Goal: Task Accomplishment & Management: Complete application form

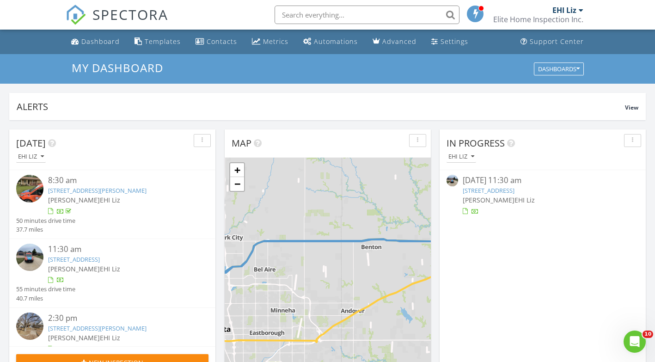
click at [107, 191] on link "1228 N Taylor St, El Dorado, KS 67042" at bounding box center [97, 190] width 98 height 8
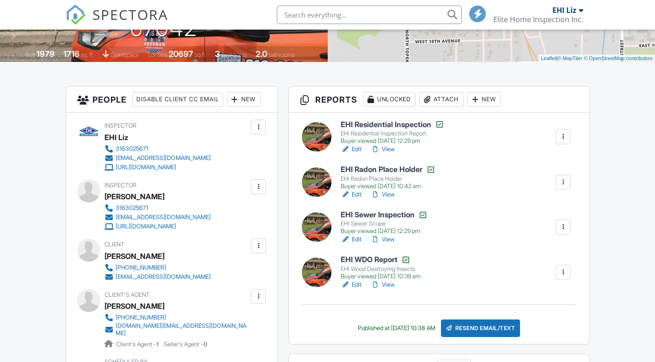
click at [358, 260] on h6 "EHI WDO Report" at bounding box center [381, 259] width 80 height 9
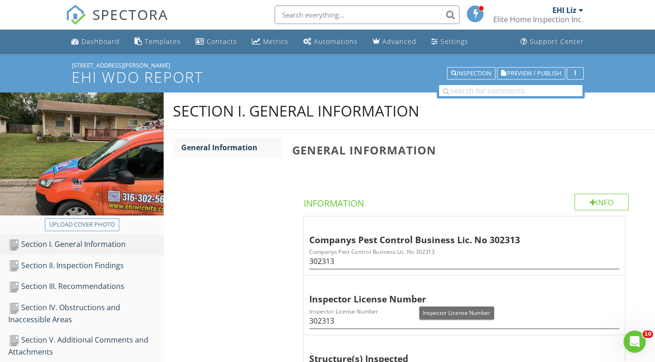
scroll to position [139, 0]
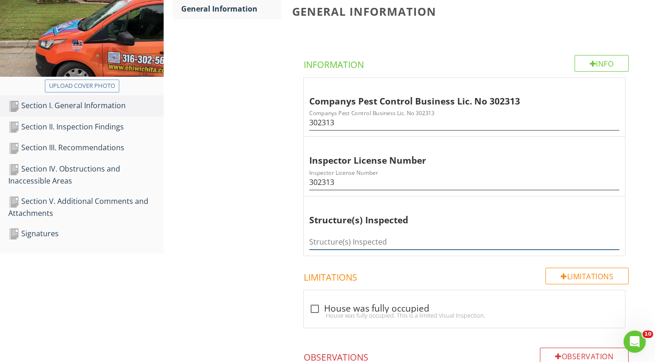
click at [327, 242] on input "Structure(s) Inspected" at bounding box center [464, 241] width 310 height 15
type input "House"
click at [72, 151] on div "Section III. Recommendations" at bounding box center [85, 148] width 155 height 12
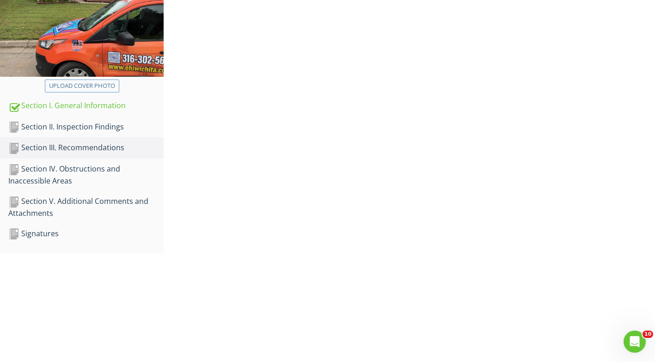
scroll to position [127, 0]
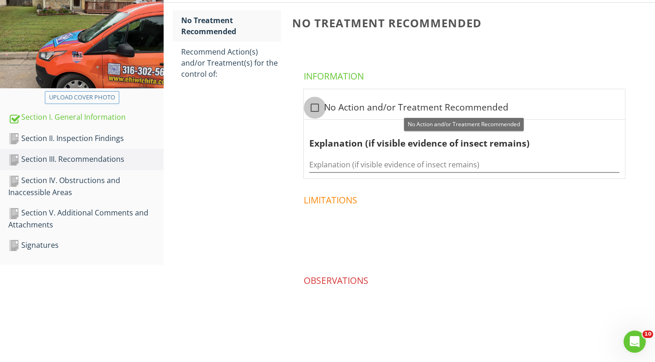
click at [316, 107] on div at bounding box center [315, 108] width 16 height 16
checkbox input "true"
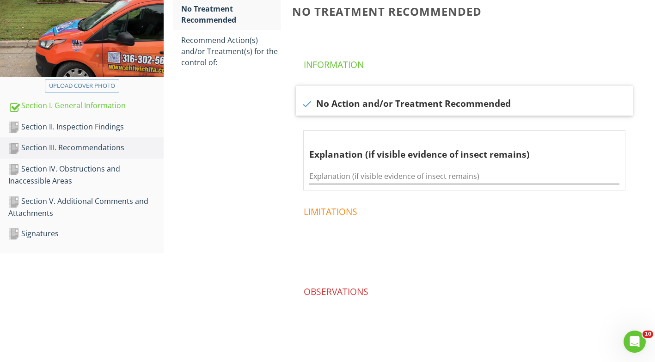
click at [77, 169] on div "Section IV. Obstructions and Inaccessible Areas" at bounding box center [85, 174] width 155 height 23
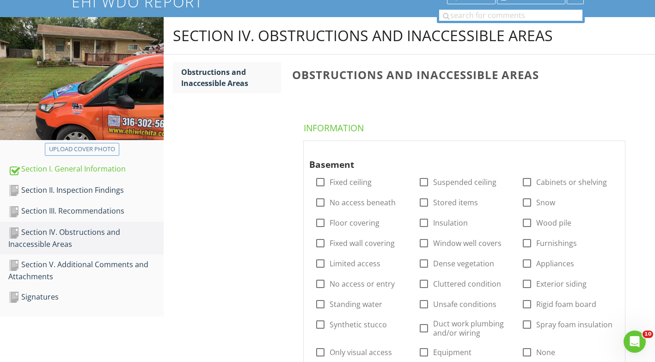
scroll to position [92, 0]
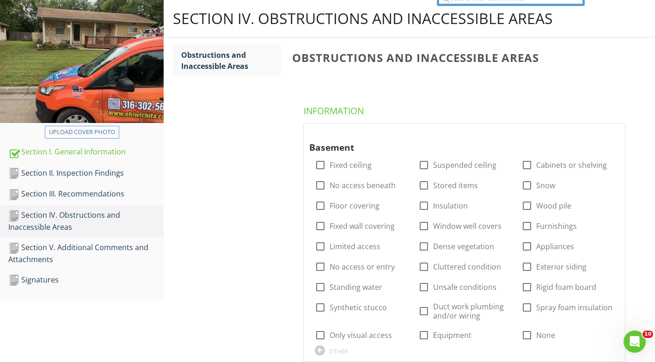
click at [319, 163] on div at bounding box center [321, 165] width 16 height 16
checkbox input "true"
drag, startPoint x: 318, startPoint y: 204, endPoint x: 318, endPoint y: 210, distance: 6.5
click at [318, 204] on div at bounding box center [321, 206] width 16 height 16
checkbox input "true"
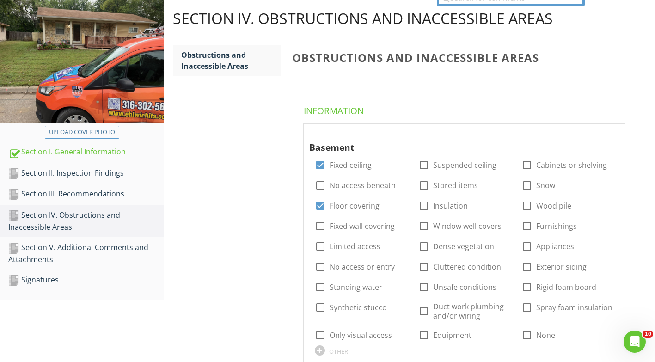
click at [320, 223] on div at bounding box center [321, 226] width 16 height 16
checkbox input "true"
click at [423, 207] on div at bounding box center [424, 206] width 16 height 16
checkbox input "true"
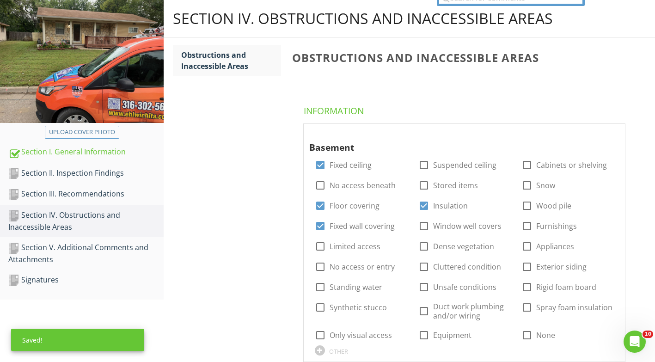
click at [426, 314] on div at bounding box center [424, 311] width 16 height 16
checkbox input "true"
click at [528, 169] on div at bounding box center [527, 165] width 16 height 16
checkbox input "true"
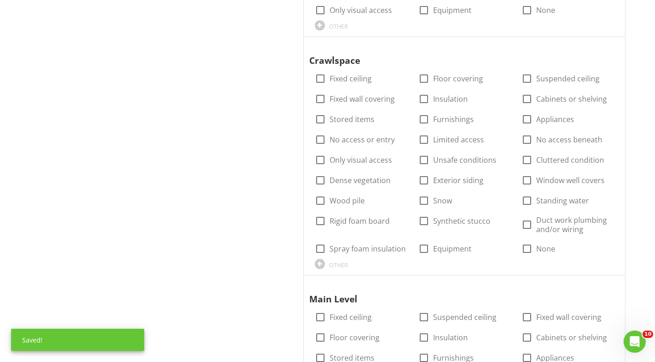
scroll to position [462, 0]
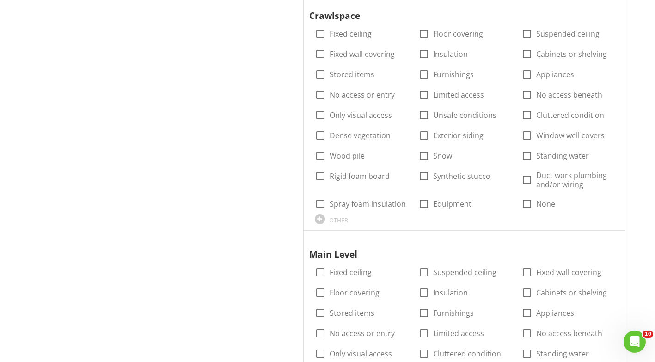
drag, startPoint x: 526, startPoint y: 203, endPoint x: 478, endPoint y: 215, distance: 49.7
click at [526, 204] on div at bounding box center [527, 204] width 16 height 16
checkbox input "true"
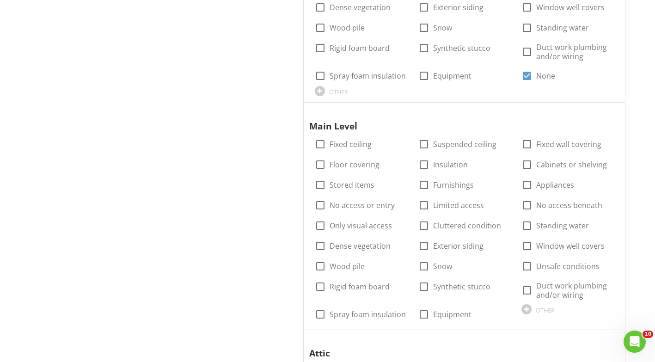
scroll to position [601, 0]
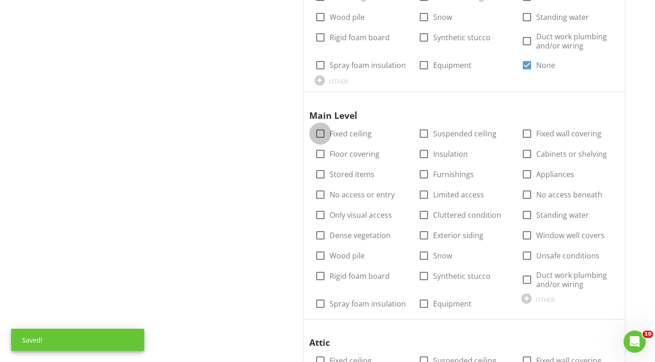
drag, startPoint x: 326, startPoint y: 132, endPoint x: 322, endPoint y: 138, distance: 7.5
click at [324, 134] on div at bounding box center [321, 134] width 16 height 16
checkbox input "true"
drag, startPoint x: 320, startPoint y: 156, endPoint x: 320, endPoint y: 162, distance: 6.5
click at [320, 158] on div at bounding box center [321, 154] width 16 height 16
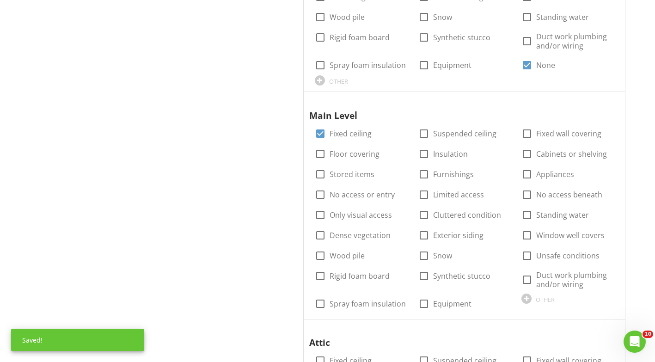
checkbox input "true"
drag, startPoint x: 422, startPoint y: 152, endPoint x: 443, endPoint y: 152, distance: 20.8
click at [424, 152] on div at bounding box center [424, 154] width 16 height 16
checkbox input "true"
drag, startPoint x: 524, startPoint y: 134, endPoint x: 525, endPoint y: 146, distance: 12.1
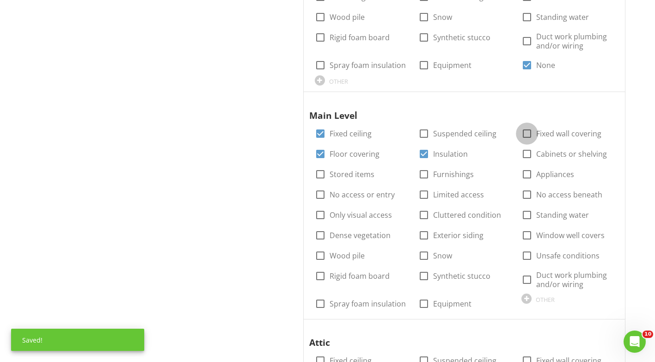
click at [525, 134] on div at bounding box center [527, 134] width 16 height 16
checkbox input "true"
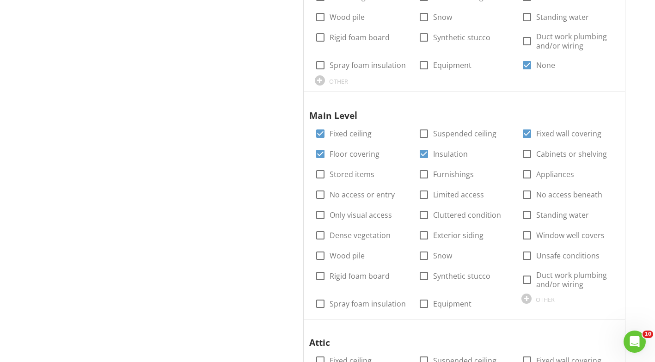
click at [525, 158] on div at bounding box center [527, 154] width 16 height 16
checkbox input "true"
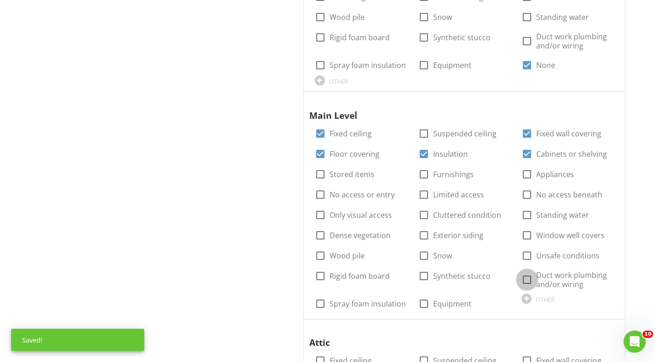
click at [528, 283] on div at bounding box center [527, 280] width 16 height 16
checkbox input "true"
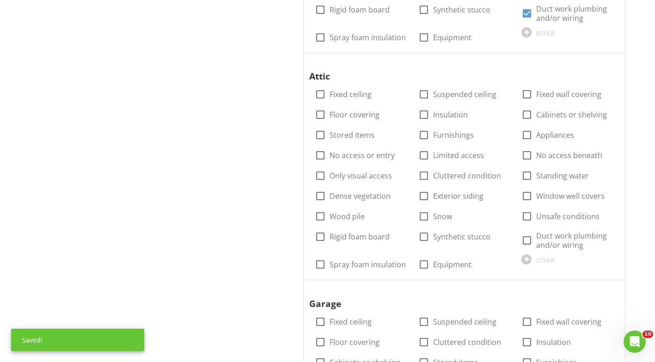
scroll to position [879, 0]
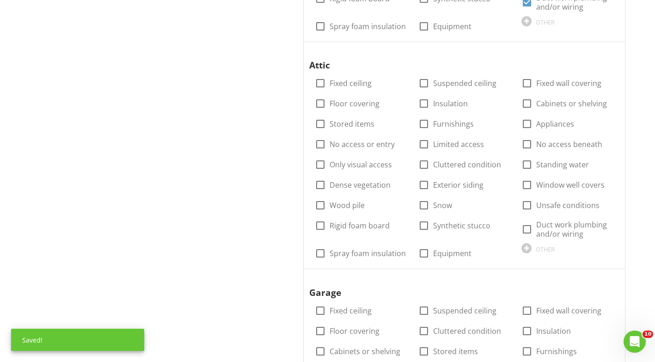
click at [325, 82] on div at bounding box center [321, 83] width 16 height 16
checkbox input "true"
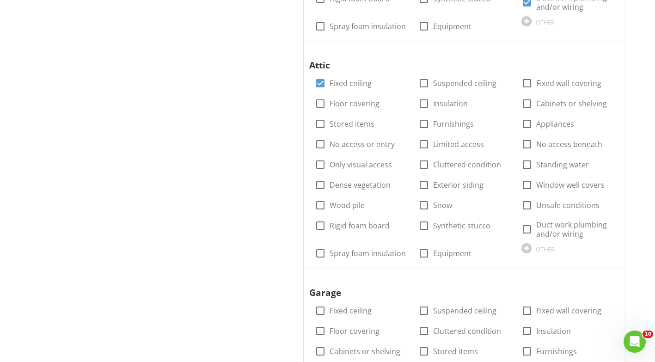
click at [320, 102] on div at bounding box center [321, 104] width 16 height 16
checkbox input "true"
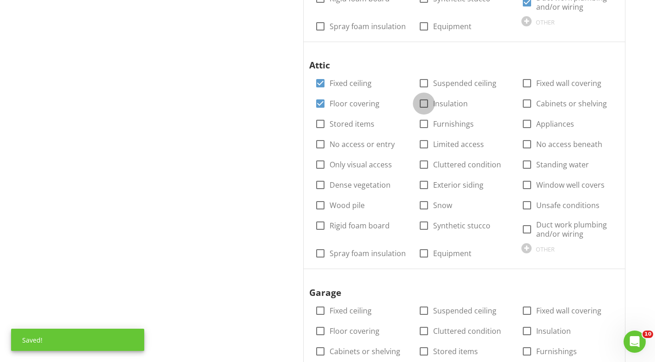
click at [422, 104] on div at bounding box center [424, 104] width 16 height 16
checkbox input "true"
click at [530, 84] on div at bounding box center [527, 83] width 16 height 16
checkbox input "true"
drag, startPoint x: 529, startPoint y: 234, endPoint x: 471, endPoint y: 234, distance: 57.3
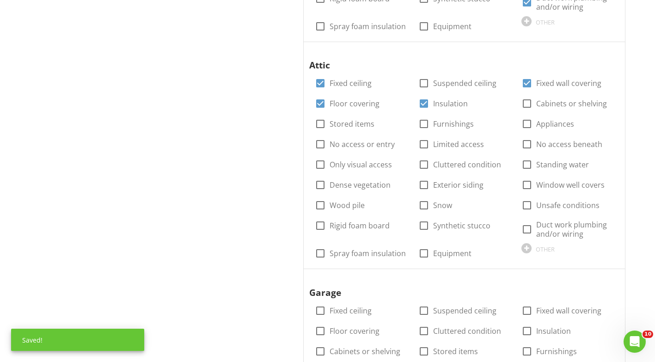
click at [528, 234] on div at bounding box center [527, 229] width 16 height 16
checkbox input "true"
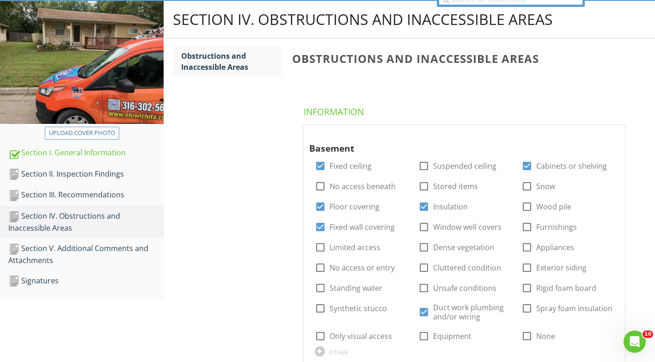
scroll to position [185, 0]
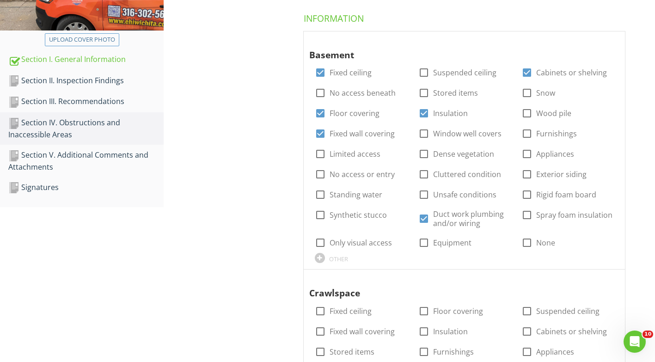
drag, startPoint x: 318, startPoint y: 75, endPoint x: 317, endPoint y: 90, distance: 14.8
click at [318, 76] on div at bounding box center [321, 73] width 16 height 16
checkbox input "false"
click at [319, 113] on div at bounding box center [321, 113] width 16 height 16
checkbox input "false"
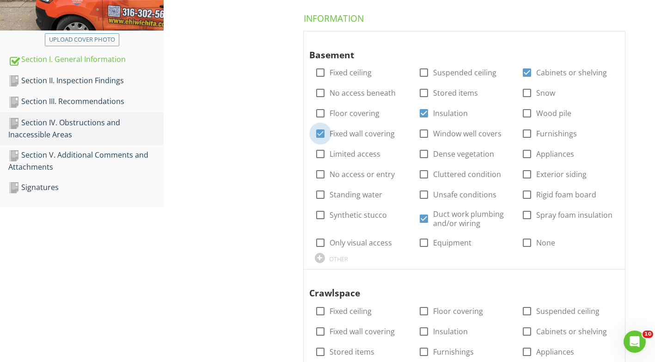
click at [320, 134] on div at bounding box center [321, 134] width 16 height 16
checkbox input "false"
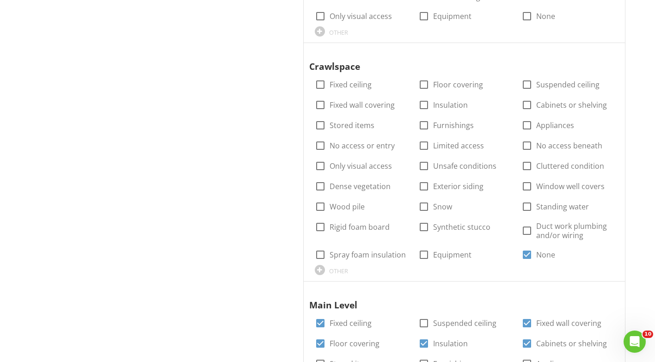
scroll to position [462, 0]
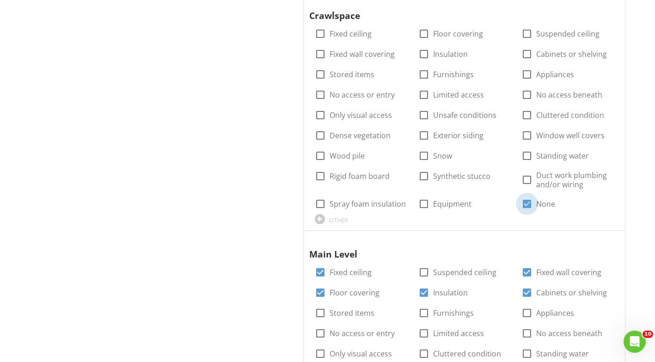
click at [527, 203] on div at bounding box center [527, 204] width 16 height 16
checkbox input "false"
click at [319, 272] on div at bounding box center [321, 273] width 16 height 16
checkbox input "false"
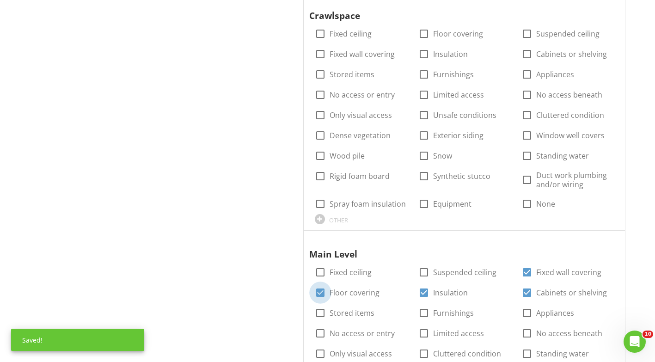
click at [319, 290] on div at bounding box center [321, 293] width 16 height 16
checkbox input "false"
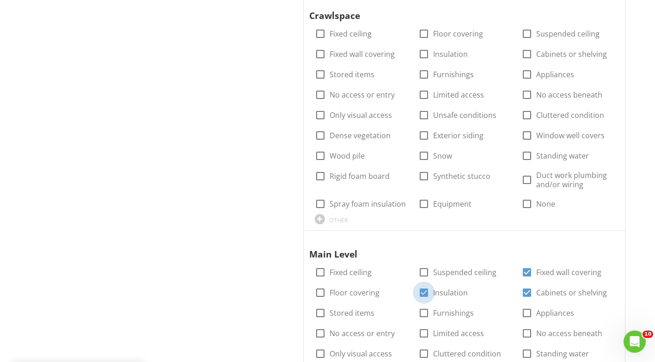
click at [427, 294] on div at bounding box center [424, 293] width 16 height 16
checkbox input "false"
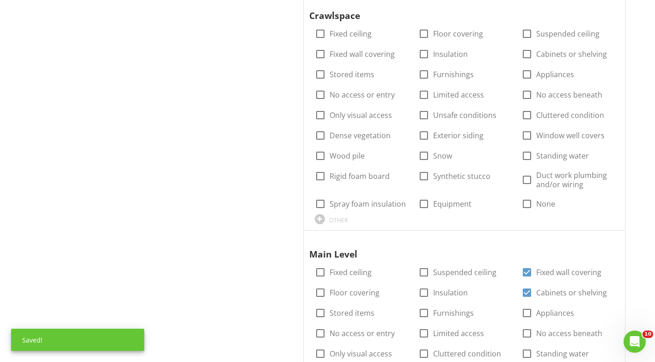
click at [526, 271] on div at bounding box center [527, 273] width 16 height 16
checkbox input "false"
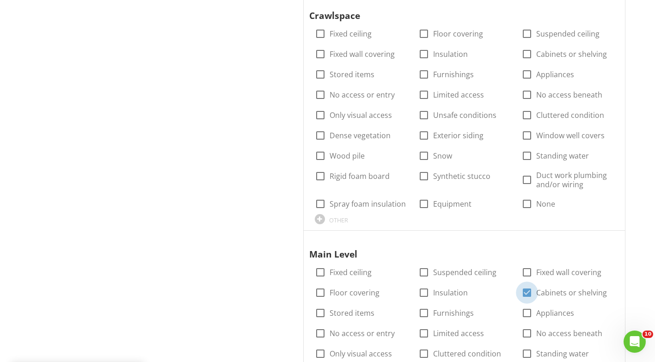
click at [527, 292] on div at bounding box center [527, 293] width 16 height 16
checkbox input "false"
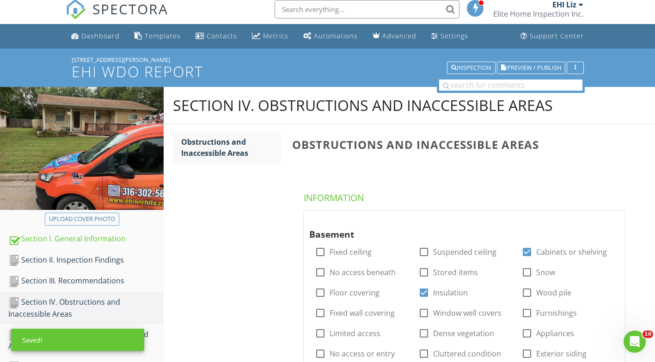
scroll to position [0, 0]
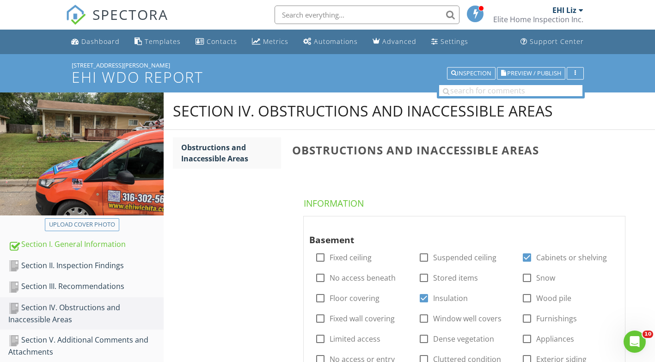
click at [423, 298] on div at bounding box center [424, 298] width 16 height 16
checkbox input "false"
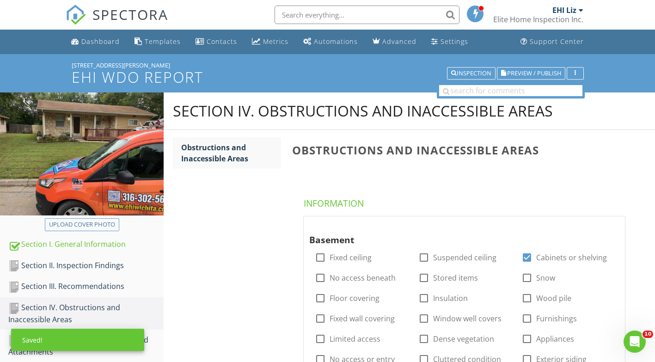
click at [524, 262] on div at bounding box center [527, 258] width 16 height 16
checkbox input "false"
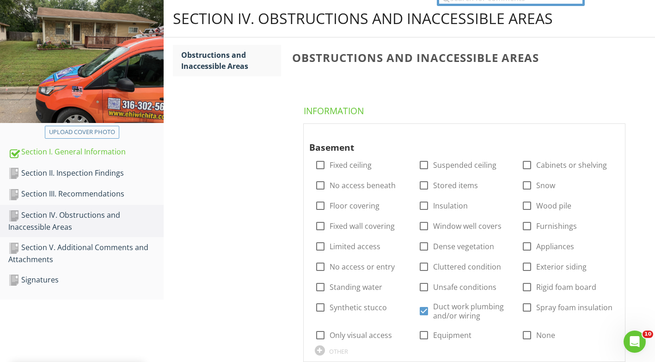
scroll to position [139, 0]
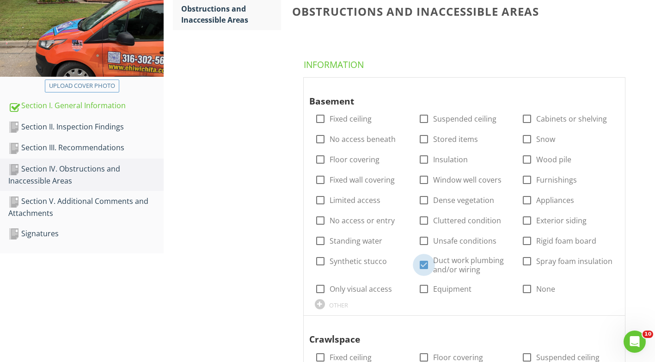
click at [426, 270] on div at bounding box center [424, 265] width 16 height 16
checkbox input "false"
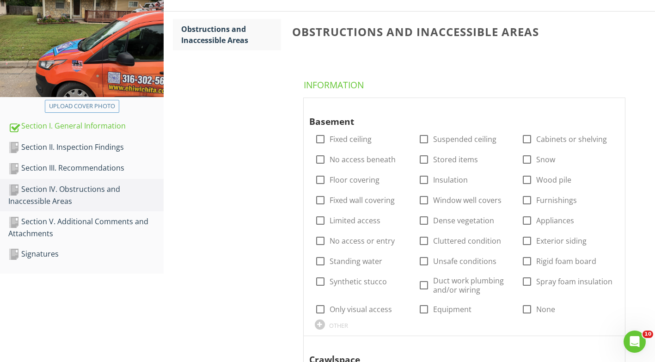
scroll to position [185, 0]
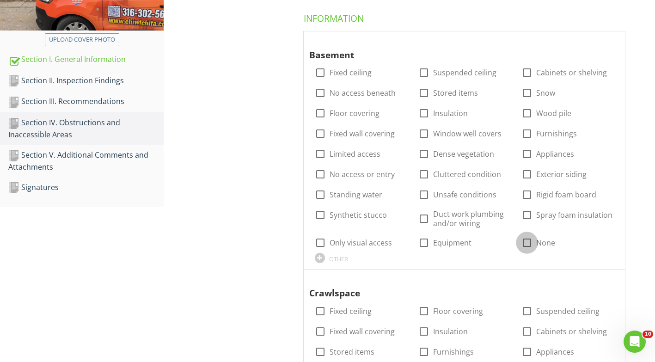
click at [530, 243] on div at bounding box center [527, 243] width 16 height 16
checkbox input "true"
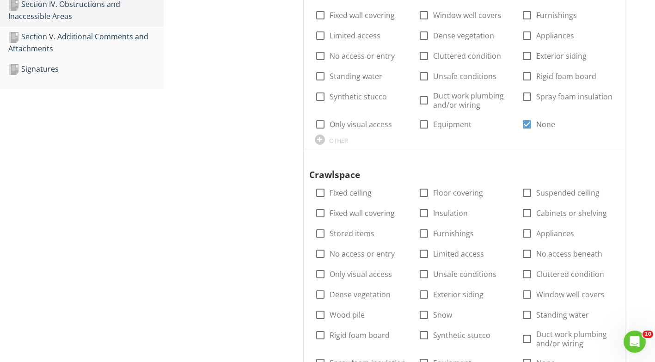
scroll to position [370, 0]
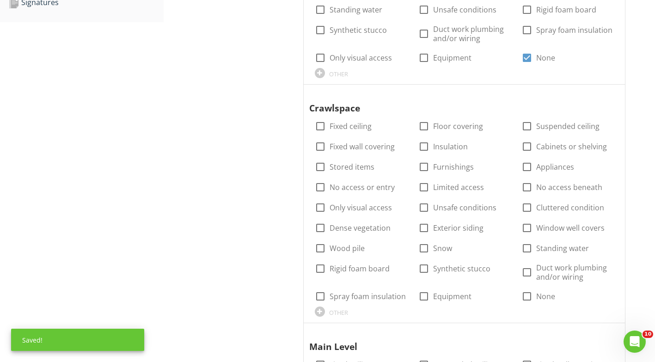
click at [326, 125] on div at bounding box center [321, 126] width 16 height 16
checkbox input "true"
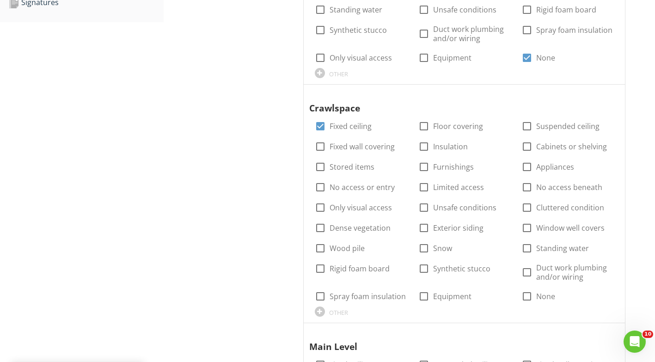
click at [320, 147] on div at bounding box center [321, 147] width 16 height 16
checkbox input "true"
click at [424, 125] on div at bounding box center [424, 126] width 16 height 16
checkbox input "true"
click at [524, 150] on div at bounding box center [527, 147] width 16 height 16
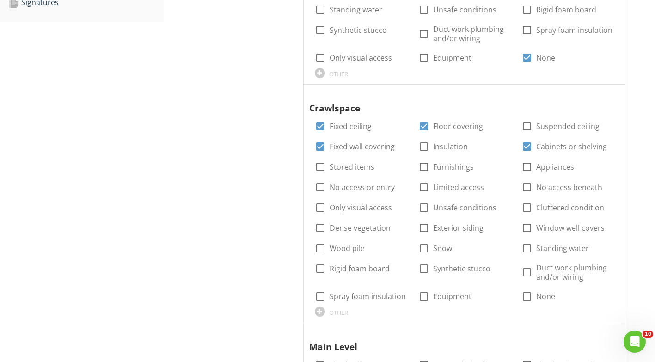
click at [524, 150] on div at bounding box center [527, 147] width 16 height 16
checkbox input "false"
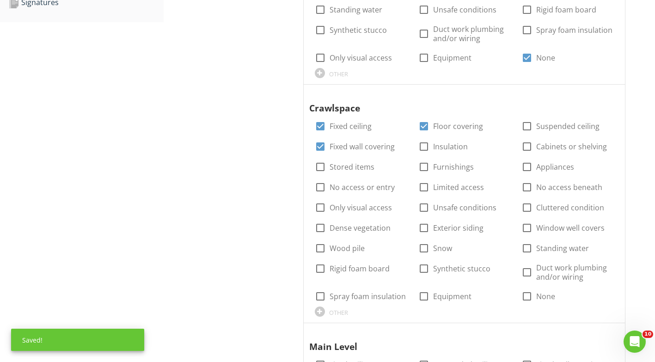
click at [529, 277] on div at bounding box center [527, 273] width 16 height 16
checkbox input "true"
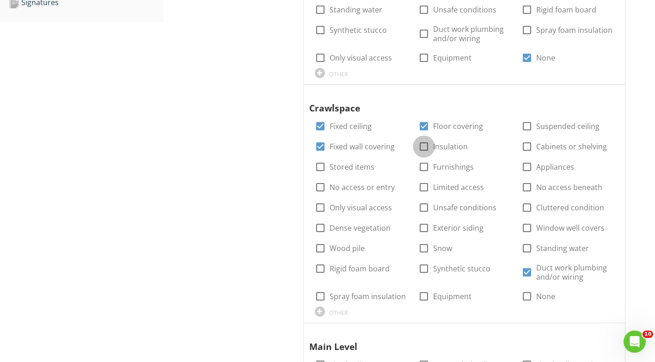
click at [426, 145] on div at bounding box center [424, 147] width 16 height 16
checkbox input "true"
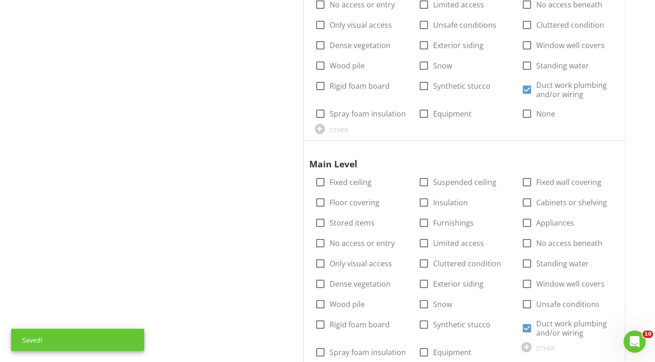
scroll to position [555, 0]
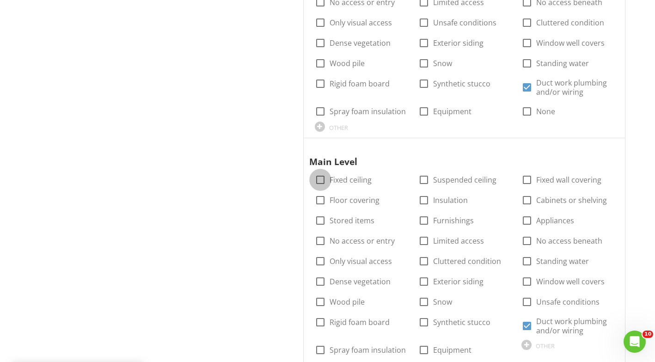
drag, startPoint x: 320, startPoint y: 182, endPoint x: 320, endPoint y: 189, distance: 7.4
click at [320, 185] on div at bounding box center [321, 180] width 16 height 16
checkbox input "true"
drag, startPoint x: 320, startPoint y: 197, endPoint x: 331, endPoint y: 204, distance: 12.1
click at [320, 198] on div at bounding box center [321, 200] width 16 height 16
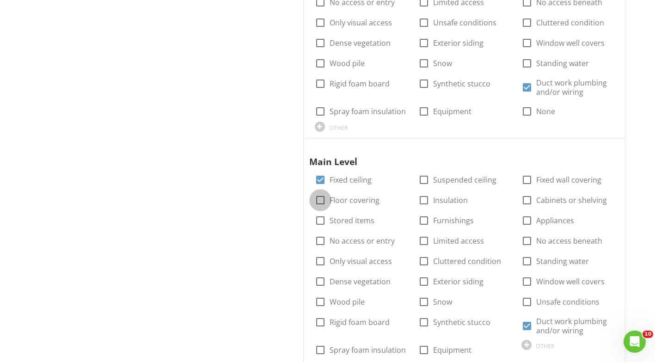
checkbox input "true"
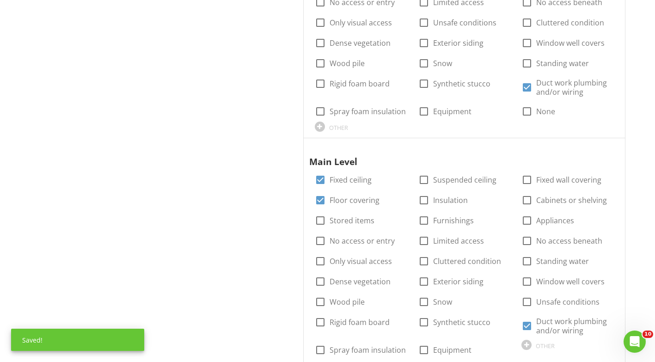
drag, startPoint x: 422, startPoint y: 203, endPoint x: 422, endPoint y: 221, distance: 18.0
click at [422, 206] on div "check_box_outline_blank" at bounding box center [423, 200] width 11 height 11
click at [424, 219] on div at bounding box center [424, 221] width 16 height 16
checkbox input "true"
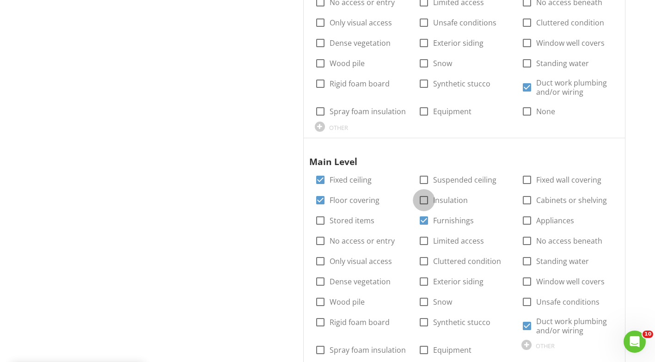
click at [422, 201] on div at bounding box center [424, 200] width 16 height 16
checkbox input "true"
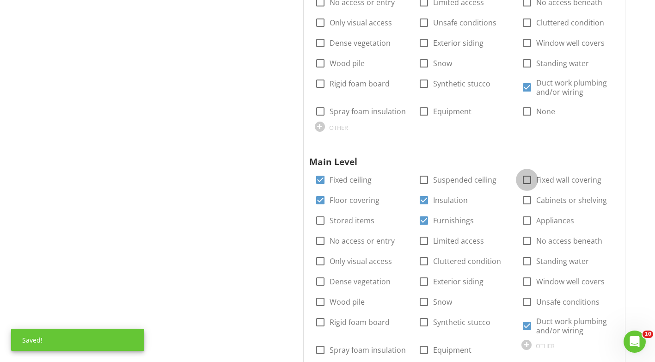
click at [525, 181] on div at bounding box center [527, 180] width 16 height 16
checkbox input "true"
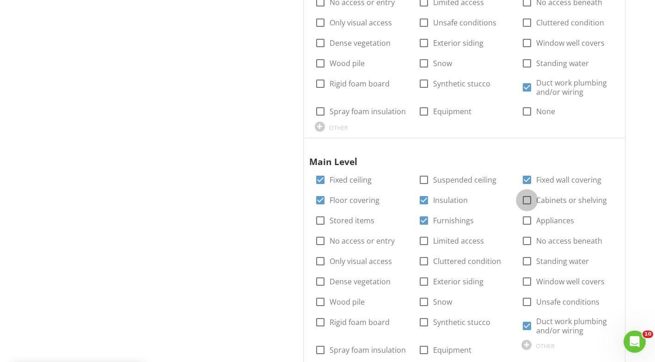
click at [526, 204] on div at bounding box center [527, 200] width 16 height 16
checkbox input "true"
drag, startPoint x: 527, startPoint y: 217, endPoint x: 520, endPoint y: 236, distance: 19.8
click at [526, 219] on div at bounding box center [527, 221] width 16 height 16
checkbox input "true"
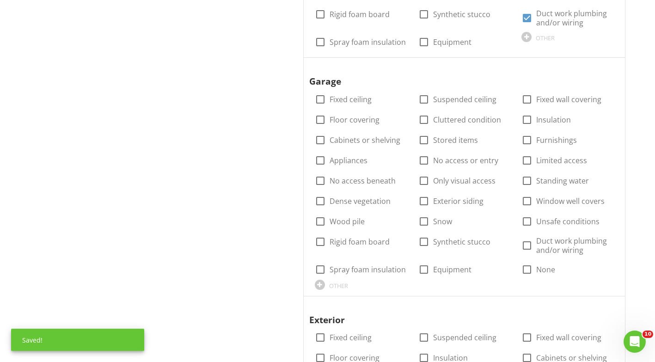
scroll to position [1110, 0]
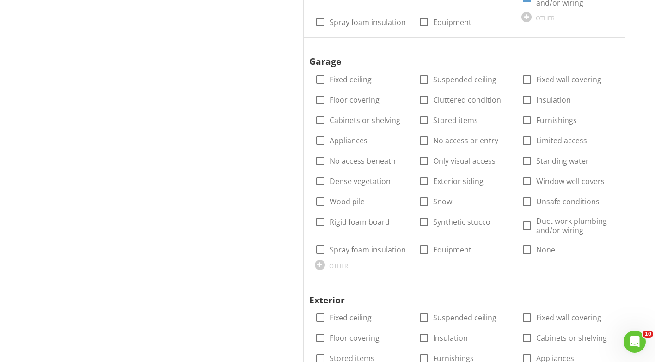
drag, startPoint x: 527, startPoint y: 251, endPoint x: 420, endPoint y: 233, distance: 108.3
click at [528, 251] on div at bounding box center [527, 250] width 16 height 16
checkbox input "true"
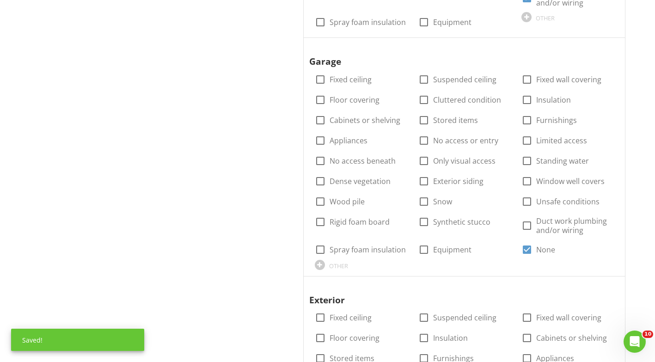
scroll to position [1295, 0]
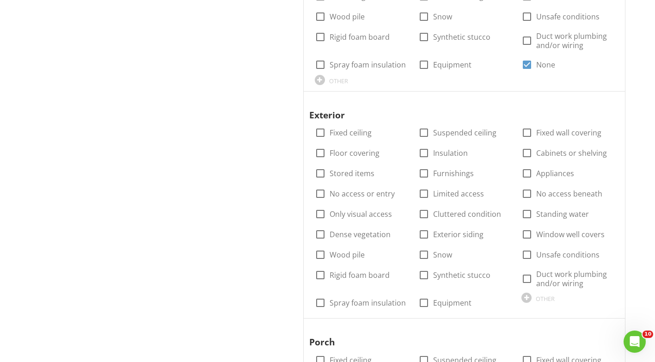
click at [422, 233] on div at bounding box center [424, 235] width 16 height 16
checkbox input "true"
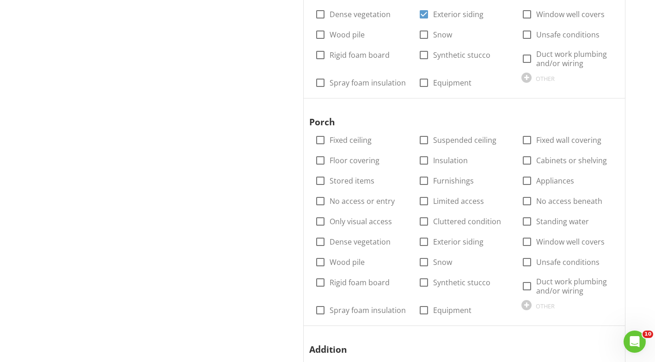
scroll to position [1526, 0]
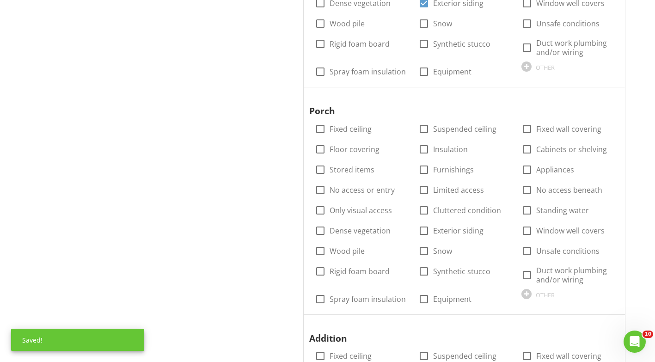
click at [424, 230] on div at bounding box center [424, 231] width 16 height 16
checkbox input "true"
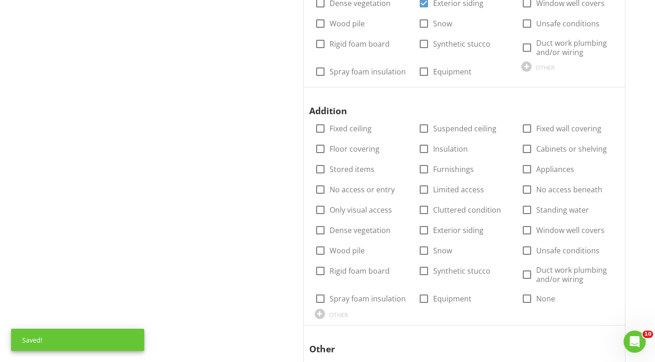
scroll to position [1757, 0]
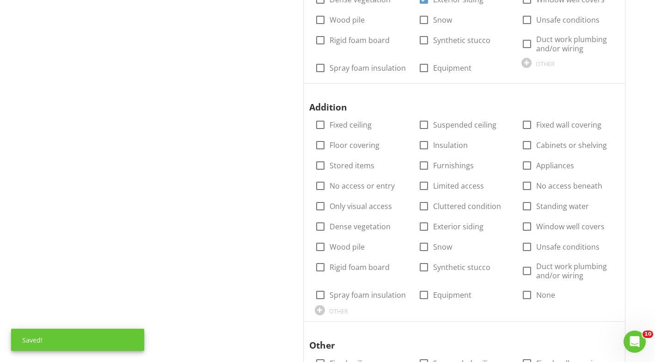
click at [320, 126] on div at bounding box center [321, 125] width 16 height 16
click at [320, 127] on div at bounding box center [321, 125] width 16 height 16
checkbox input "false"
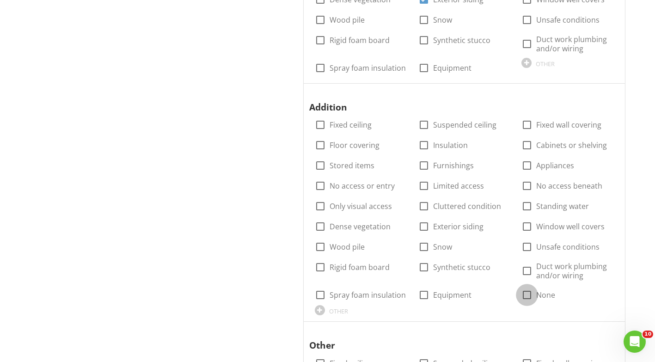
click at [526, 296] on div at bounding box center [527, 295] width 16 height 16
checkbox input "true"
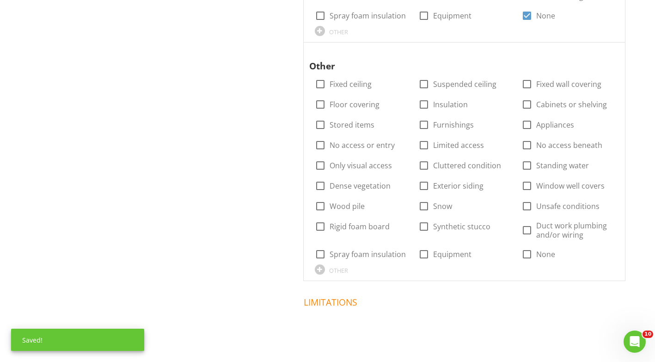
scroll to position [2081, 0]
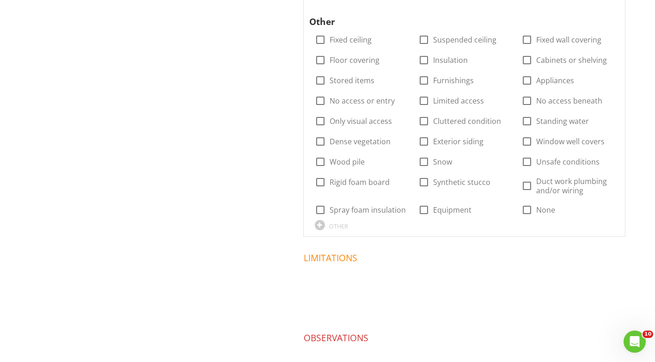
click at [527, 210] on div at bounding box center [527, 210] width 16 height 16
checkbox input "true"
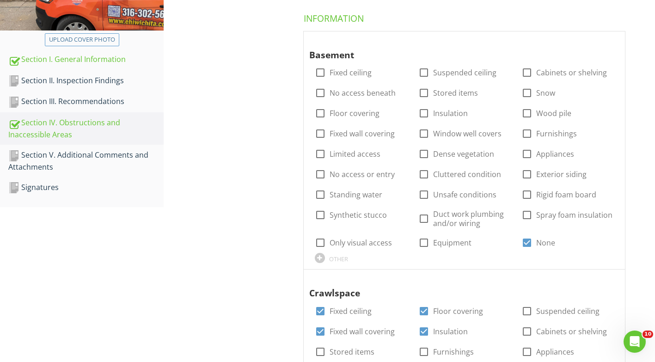
scroll to position [0, 0]
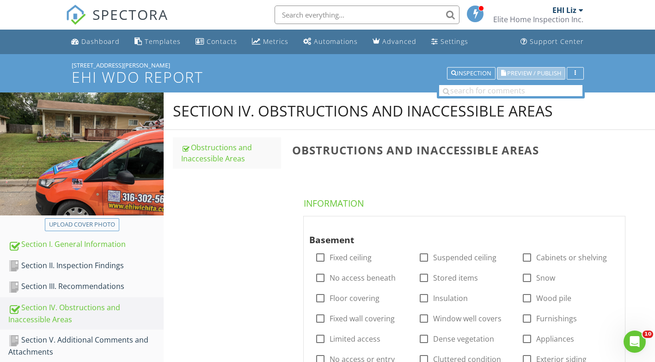
click at [519, 74] on span "Preview / Publish" at bounding box center [534, 73] width 54 height 6
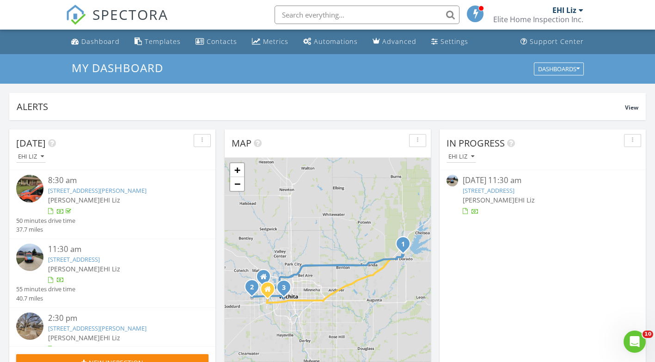
click at [80, 195] on div "1228 N Taylor St, El Dorado, KS 67042" at bounding box center [120, 190] width 144 height 9
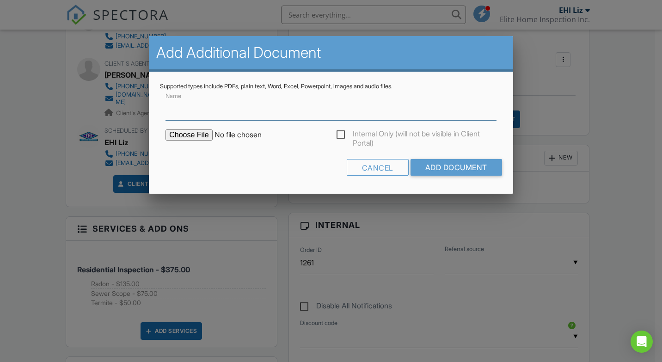
click at [202, 116] on input "Name" at bounding box center [331, 109] width 331 height 23
type input "Termite"
click at [197, 135] on input "file" at bounding box center [244, 134] width 157 height 11
type input "C:\fakepath\1228 N Taylor-Termite.pdf"
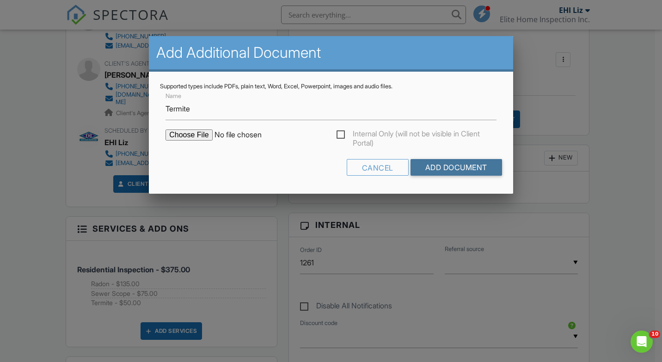
click at [476, 166] on input "Add Document" at bounding box center [457, 167] width 92 height 17
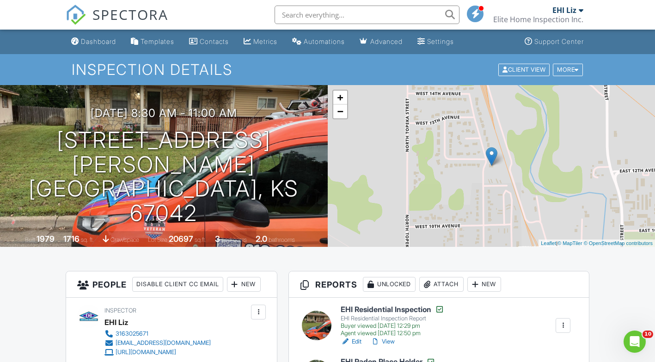
click at [93, 43] on div "Dashboard" at bounding box center [98, 41] width 35 height 8
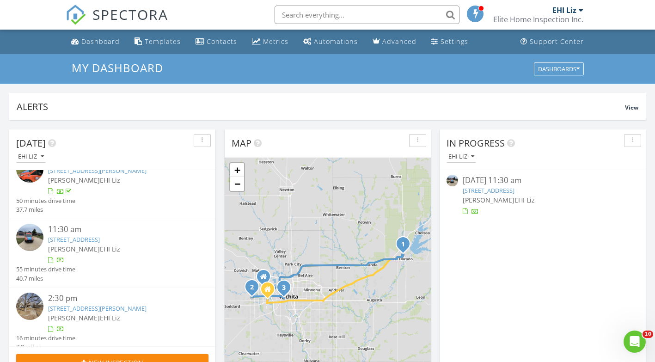
scroll to position [30, 0]
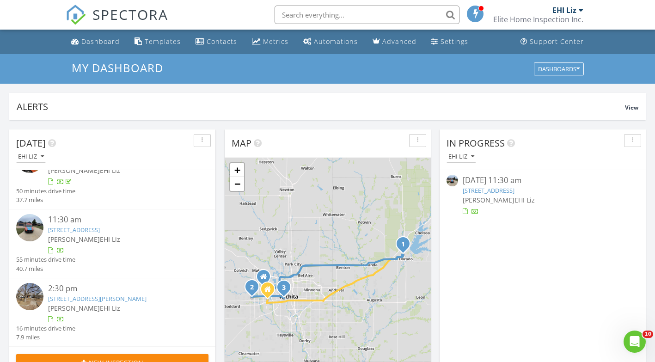
click at [59, 228] on link "449 N Wheatland Pl, Wichita, KS 67235" at bounding box center [74, 230] width 52 height 8
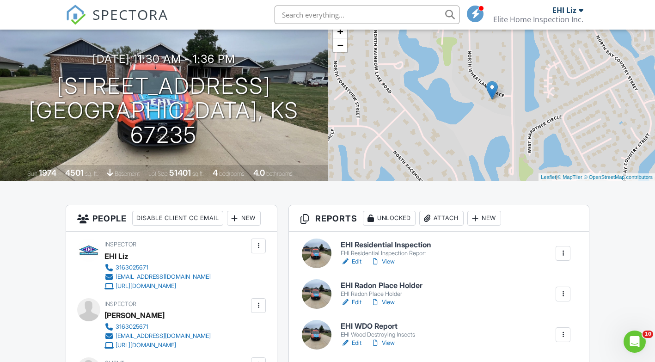
scroll to position [139, 0]
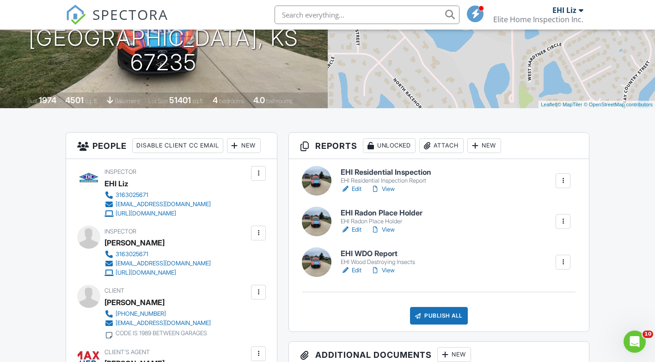
click at [366, 252] on h6 "EHI WDO Report" at bounding box center [378, 254] width 74 height 8
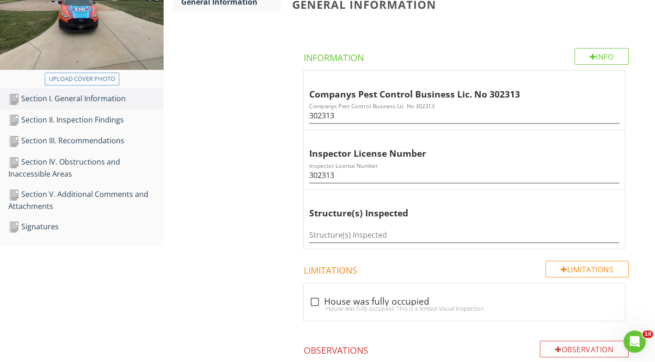
scroll to position [185, 0]
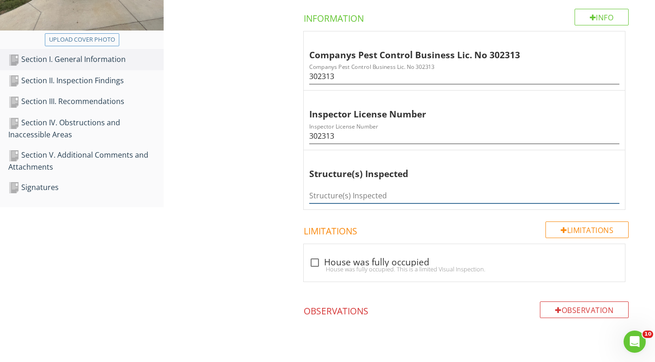
click at [357, 193] on input "Structure(s) Inspected" at bounding box center [464, 195] width 310 height 15
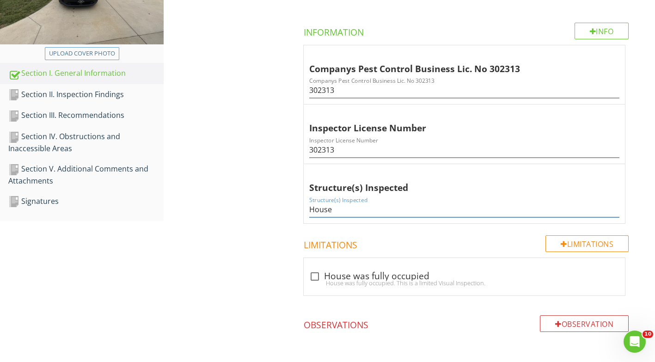
scroll to position [216, 0]
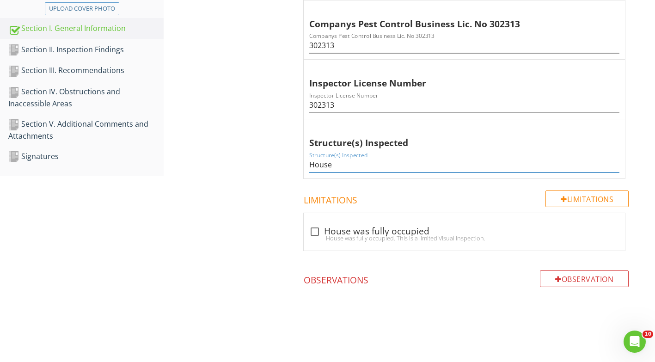
type input "House"
click at [72, 71] on div "Section III. Recommendations" at bounding box center [85, 71] width 155 height 12
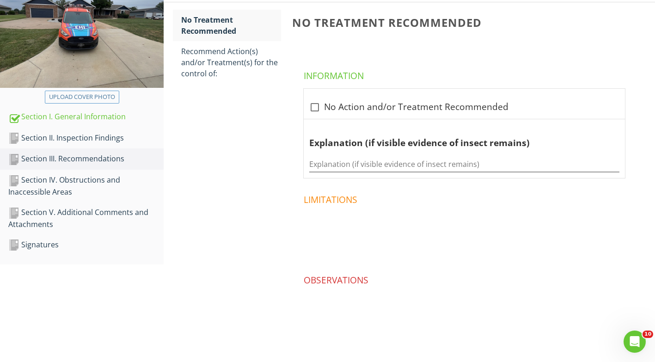
scroll to position [127, 0]
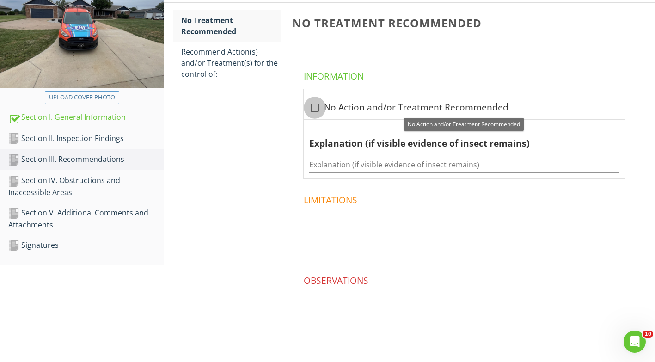
click at [311, 106] on div at bounding box center [315, 108] width 16 height 16
checkbox input "true"
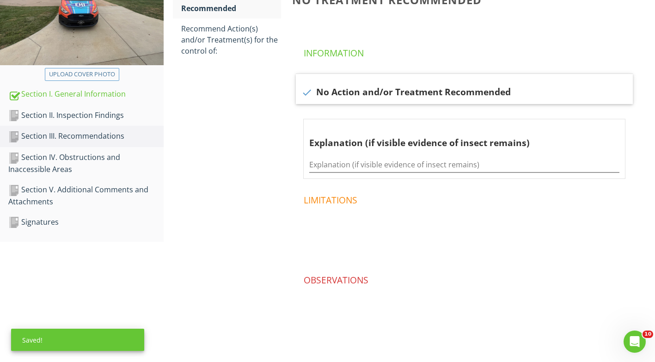
click at [60, 155] on div "Section IV. Obstructions and Inaccessible Areas" at bounding box center [85, 163] width 155 height 23
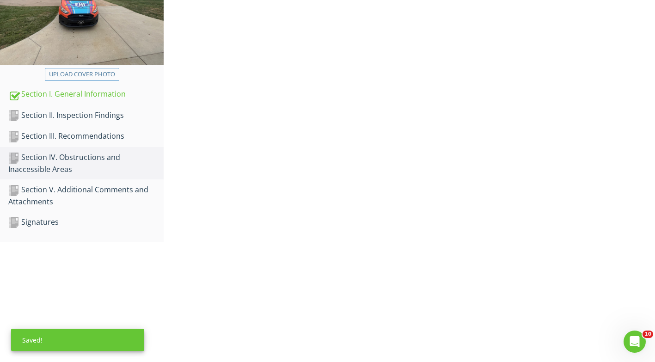
scroll to position [216, 0]
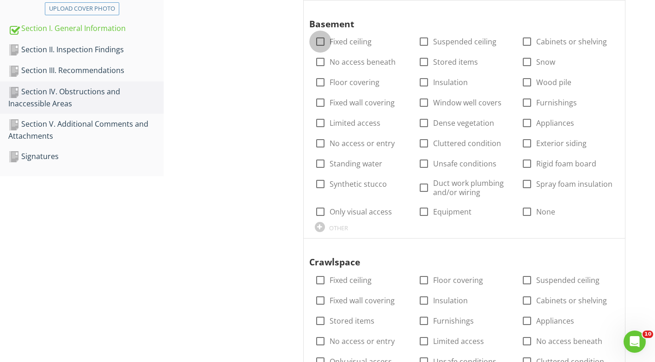
click at [321, 43] on div at bounding box center [321, 42] width 16 height 16
checkbox input "true"
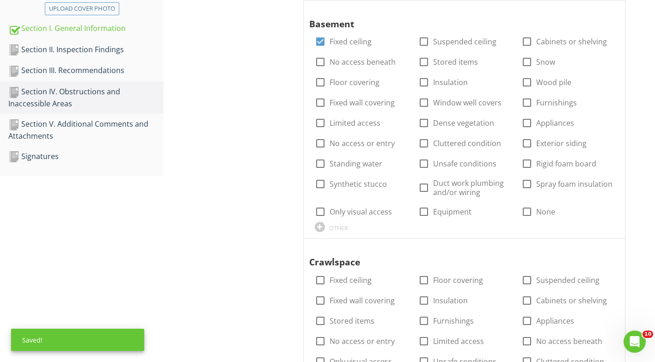
click at [324, 81] on div at bounding box center [321, 82] width 16 height 16
checkbox input "true"
click at [323, 102] on div at bounding box center [321, 103] width 16 height 16
checkbox input "true"
click at [423, 84] on div at bounding box center [424, 82] width 16 height 16
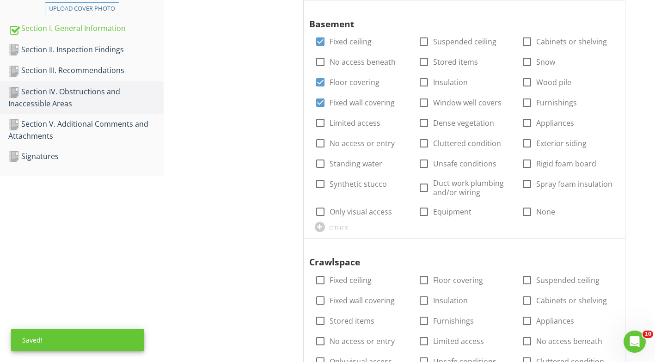
checkbox input "true"
click at [526, 46] on div at bounding box center [527, 42] width 16 height 16
checkbox input "true"
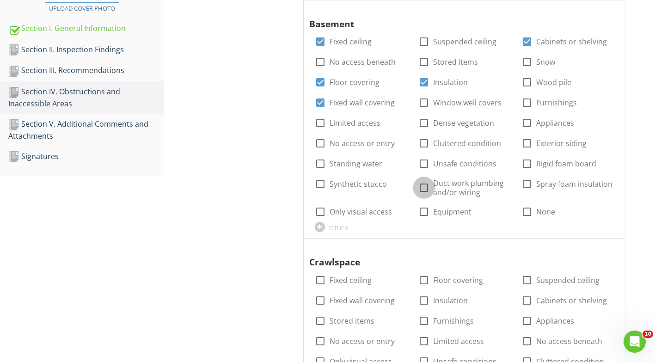
click at [427, 189] on div at bounding box center [424, 188] width 16 height 16
checkbox input "true"
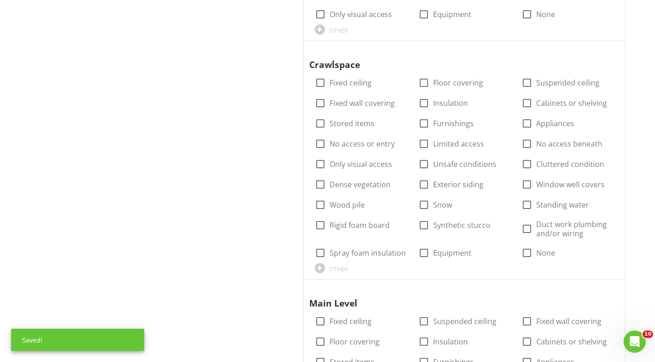
scroll to position [447, 0]
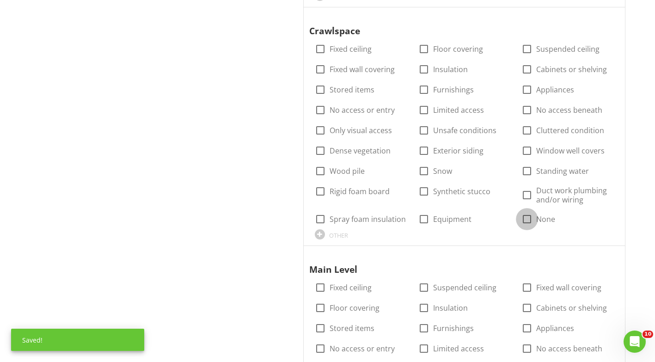
click at [528, 218] on div at bounding box center [527, 219] width 16 height 16
checkbox input "true"
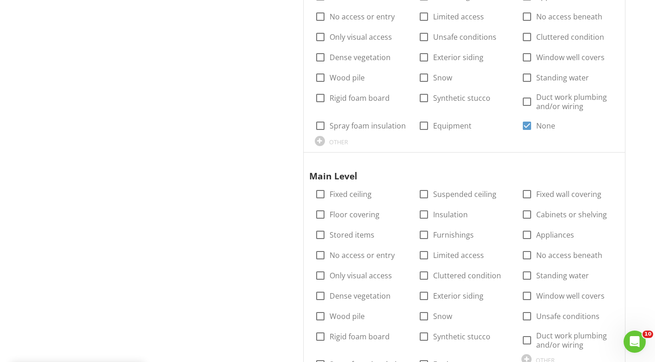
scroll to position [586, 0]
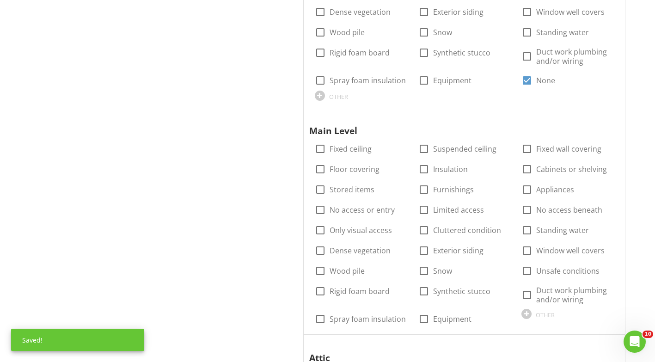
click at [323, 148] on div at bounding box center [321, 149] width 16 height 16
checkbox input "true"
click at [319, 170] on div at bounding box center [321, 169] width 16 height 16
checkbox input "true"
click at [424, 171] on div at bounding box center [424, 169] width 16 height 16
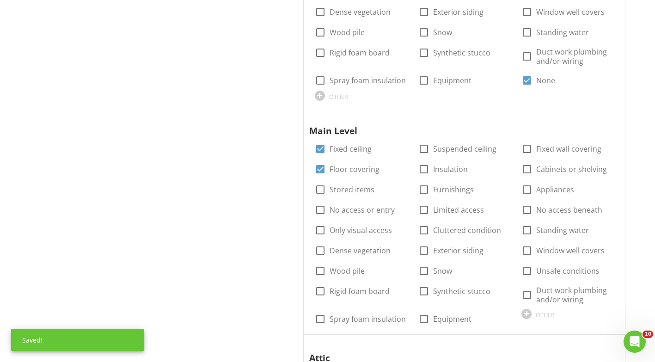
checkbox input "true"
click at [527, 148] on div at bounding box center [527, 149] width 16 height 16
checkbox input "true"
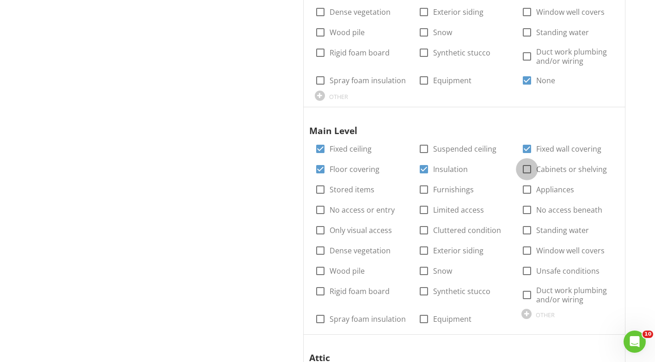
click at [527, 172] on div at bounding box center [527, 169] width 16 height 16
checkbox input "true"
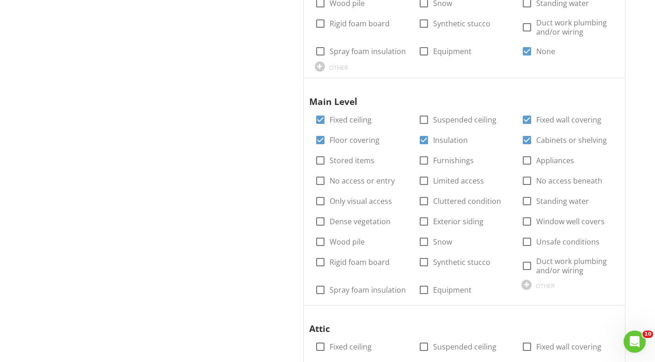
scroll to position [678, 0]
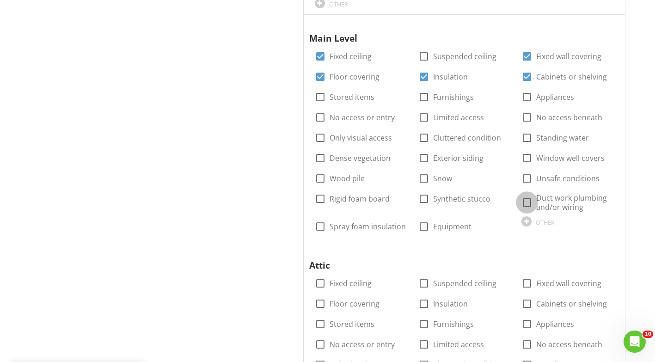
click at [526, 204] on div at bounding box center [527, 203] width 16 height 16
checkbox input "true"
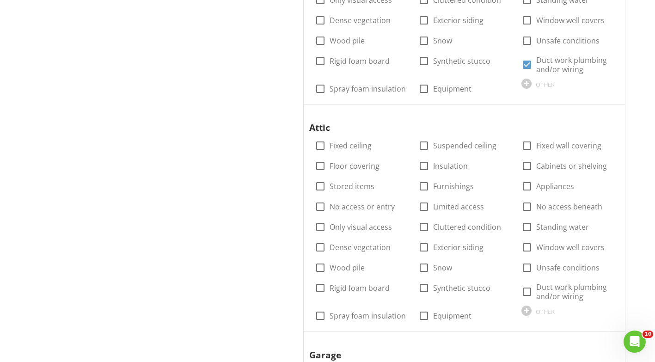
scroll to position [817, 0]
click at [321, 143] on div at bounding box center [321, 145] width 16 height 16
checkbox input "true"
click at [324, 163] on div at bounding box center [321, 165] width 16 height 16
checkbox input "true"
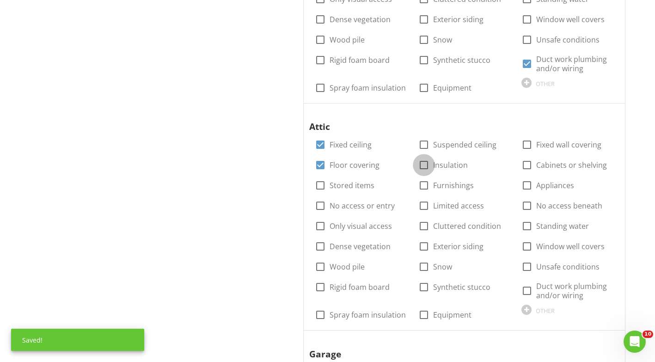
click at [425, 166] on div at bounding box center [424, 165] width 16 height 16
checkbox input "true"
drag, startPoint x: 530, startPoint y: 143, endPoint x: 529, endPoint y: 155, distance: 11.6
click at [530, 145] on div at bounding box center [527, 145] width 16 height 16
checkbox input "true"
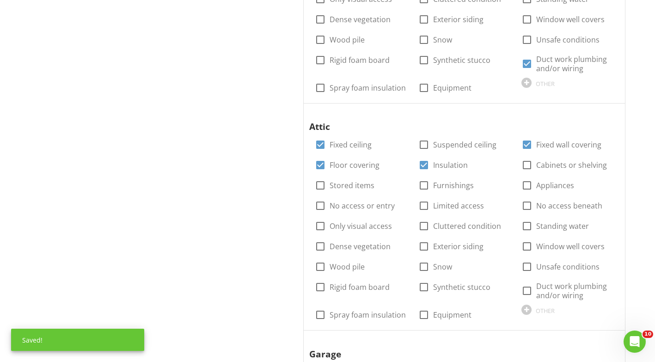
scroll to position [910, 0]
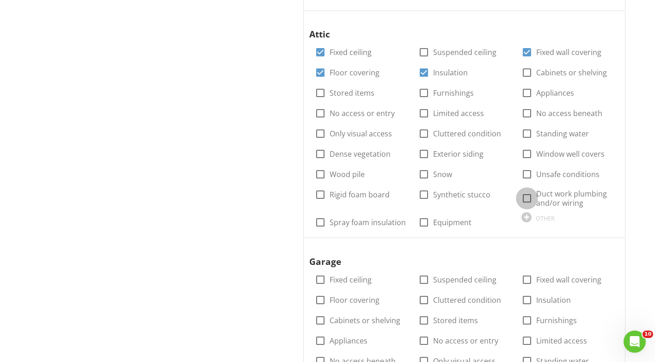
drag, startPoint x: 528, startPoint y: 201, endPoint x: 456, endPoint y: 212, distance: 72.1
click at [528, 201] on div at bounding box center [527, 199] width 16 height 16
checkbox input "true"
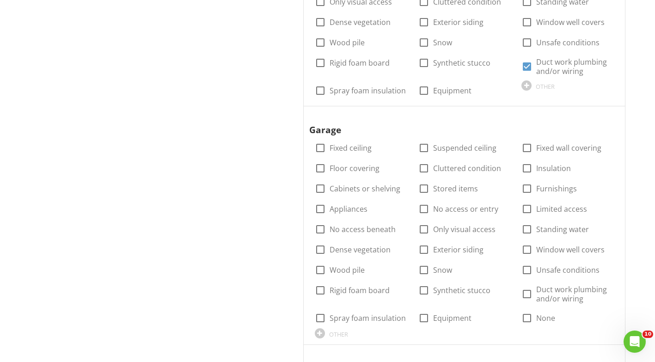
scroll to position [1048, 0]
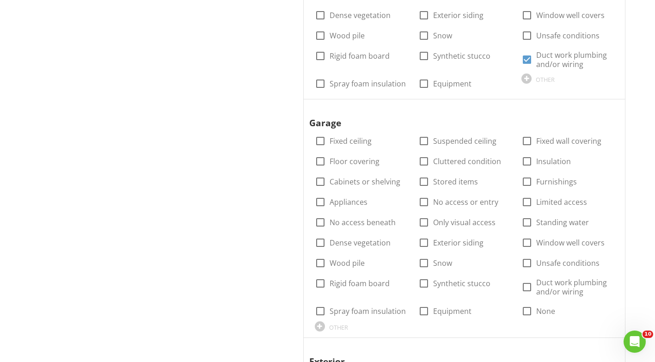
click at [321, 162] on div at bounding box center [321, 162] width 16 height 16
checkbox input "true"
click at [528, 138] on div at bounding box center [527, 141] width 16 height 16
checkbox input "true"
drag, startPoint x: 526, startPoint y: 158, endPoint x: 525, endPoint y: 164, distance: 6.5
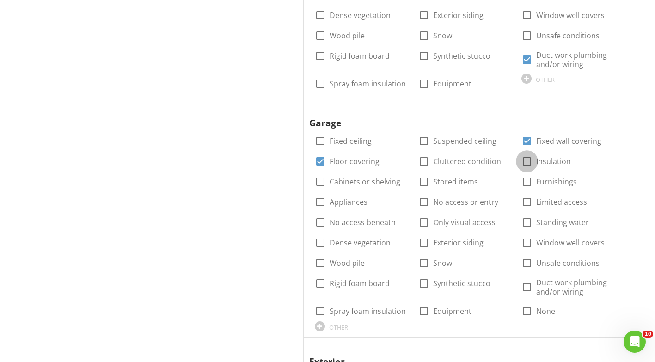
click at [525, 159] on div at bounding box center [527, 162] width 16 height 16
checkbox input "true"
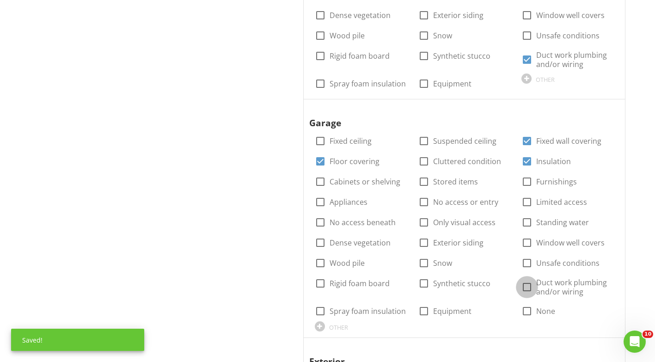
click at [529, 294] on div at bounding box center [527, 287] width 16 height 16
checkbox input "true"
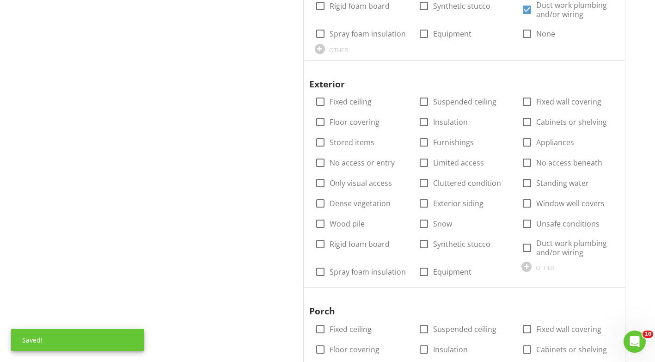
scroll to position [1372, 0]
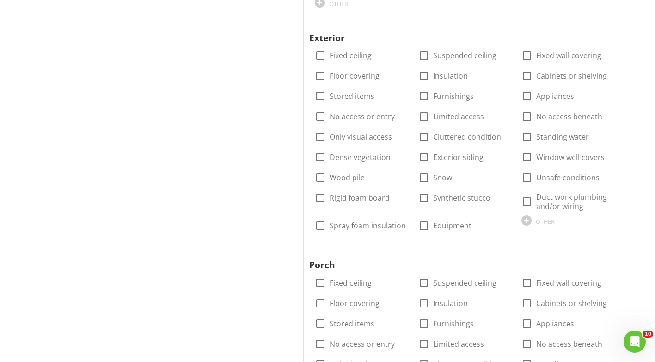
click at [424, 155] on div at bounding box center [424, 157] width 16 height 16
checkbox input "true"
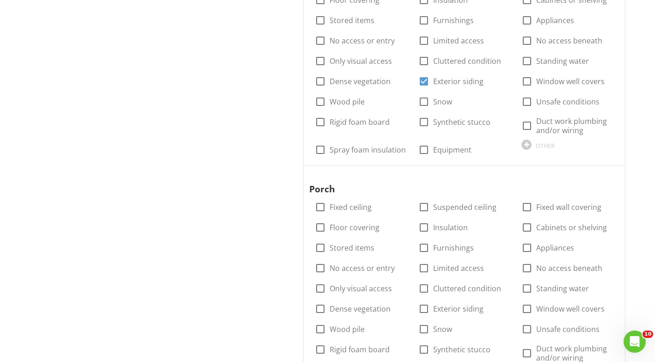
scroll to position [1557, 0]
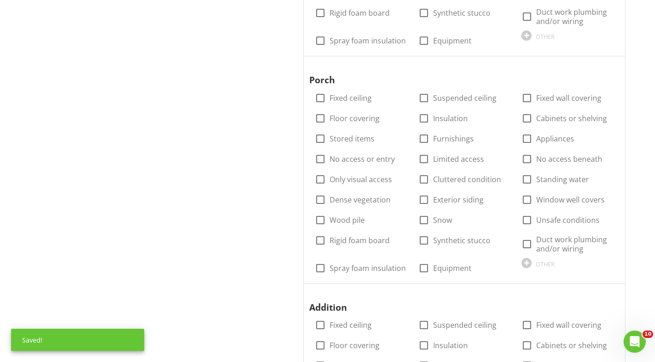
drag, startPoint x: 424, startPoint y: 200, endPoint x: 418, endPoint y: 199, distance: 5.1
click at [422, 200] on div at bounding box center [424, 200] width 16 height 16
checkbox input "true"
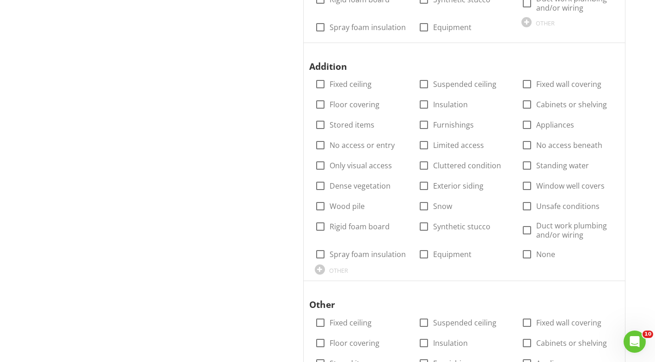
scroll to position [1788, 0]
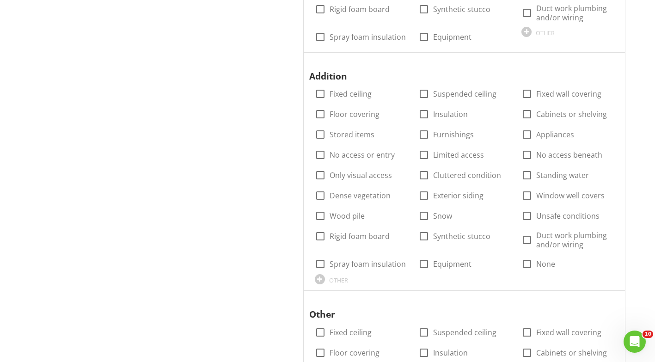
click at [528, 263] on div at bounding box center [527, 264] width 16 height 16
checkbox input "true"
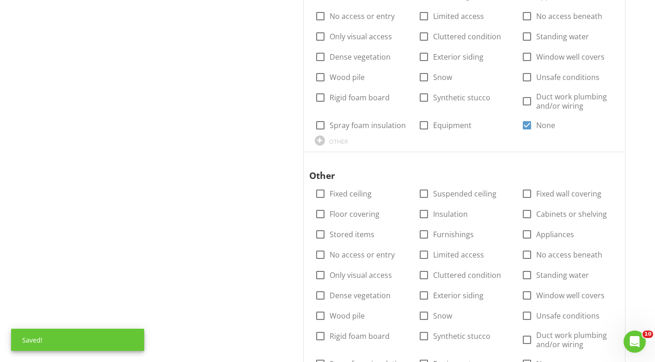
scroll to position [2019, 0]
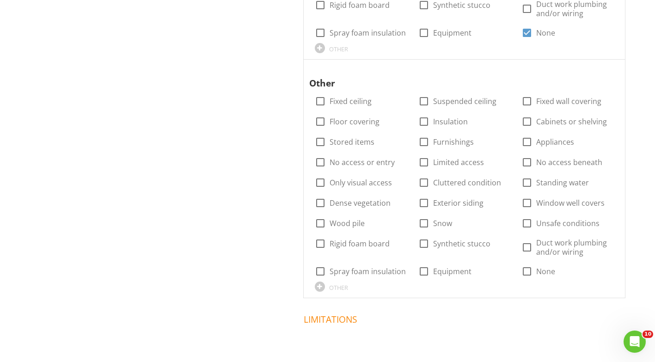
click at [528, 273] on div at bounding box center [527, 272] width 16 height 16
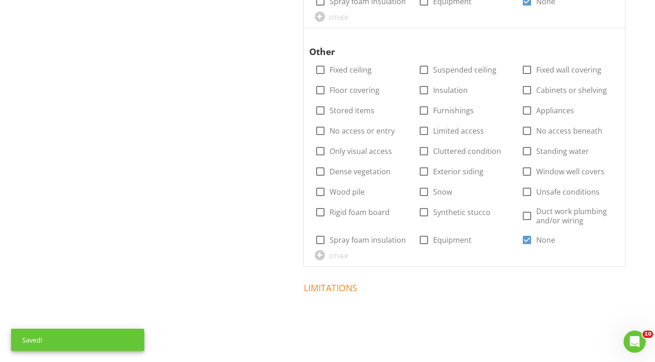
scroll to position [1954, 0]
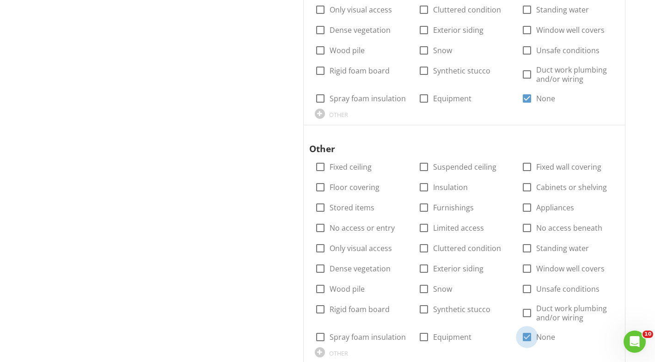
click at [529, 338] on div at bounding box center [527, 337] width 16 height 16
checkbox input "false"
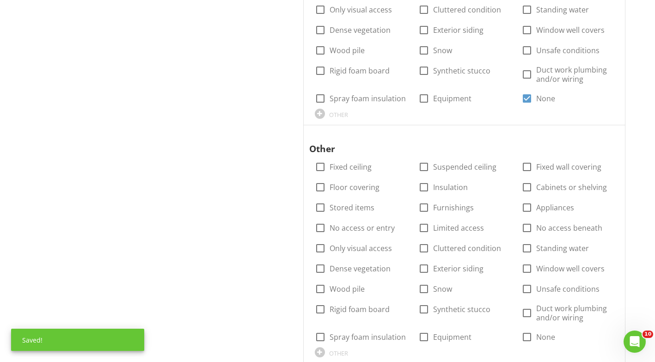
click at [321, 165] on div at bounding box center [321, 167] width 16 height 16
checkbox input "true"
click at [320, 186] on div at bounding box center [321, 187] width 16 height 16
checkbox input "true"
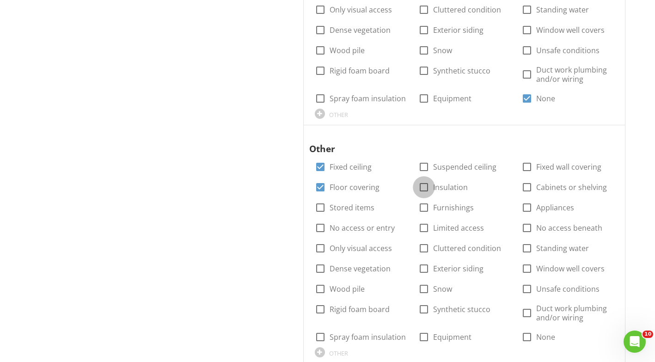
click at [424, 188] on div at bounding box center [424, 187] width 16 height 16
checkbox input "true"
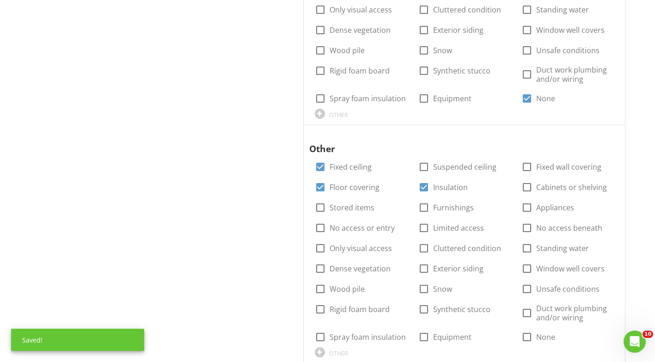
click at [525, 167] on div at bounding box center [527, 167] width 16 height 16
checkbox input "true"
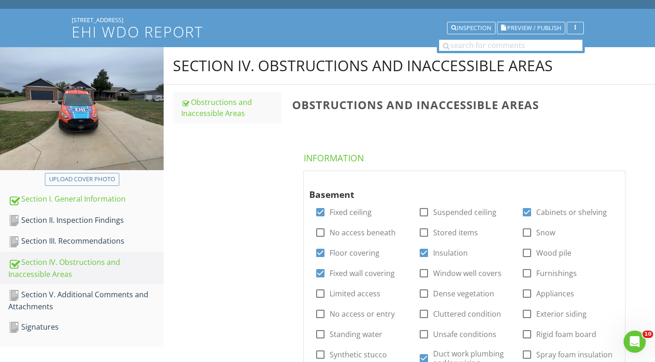
scroll to position [0, 0]
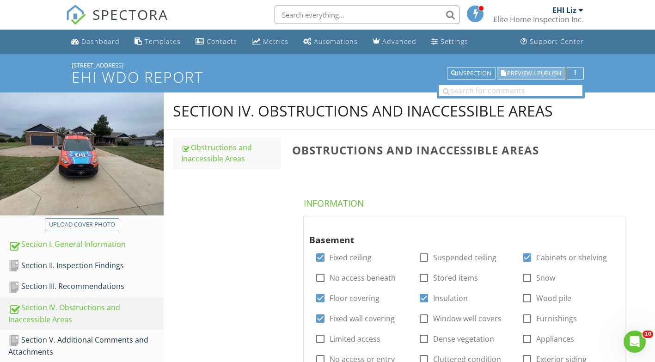
click at [532, 74] on span "Preview / Publish" at bounding box center [534, 73] width 54 height 6
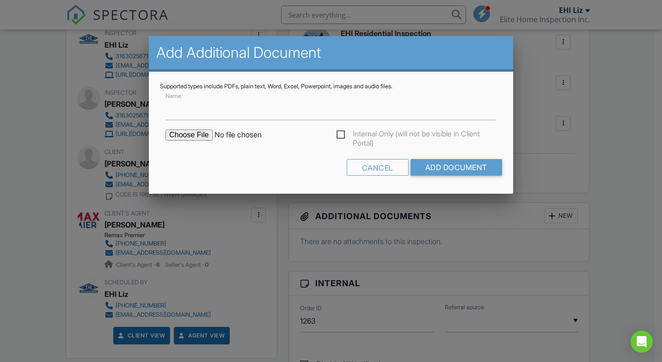
click at [188, 115] on input "Name" at bounding box center [331, 109] width 331 height 23
type input "Termite"
click at [169, 134] on input "file" at bounding box center [244, 134] width 157 height 11
type input "C:\fakepath\449 N Wheatland-Termite.pdf"
click at [449, 170] on input "Add Document" at bounding box center [457, 167] width 92 height 17
